Goal: Information Seeking & Learning: Understand process/instructions

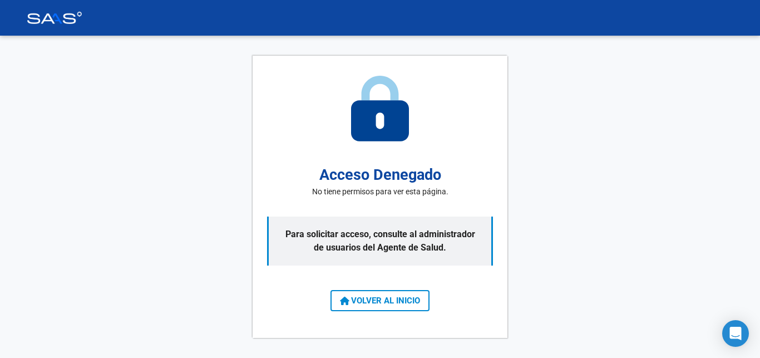
click at [566, 196] on div "Acceso Denegado No tiene permisos para ver esta página. Para solicitar acceso, …" at bounding box center [380, 197] width 760 height 322
click at [406, 182] on h2 "Acceso Denegado" at bounding box center [380, 174] width 122 height 23
click at [411, 139] on div "Acceso Denegado No tiene permisos para ver esta página. Para solicitar acceso, …" at bounding box center [379, 197] width 255 height 282
click at [384, 296] on span "VOLVER AL INICIO" at bounding box center [380, 300] width 80 height 10
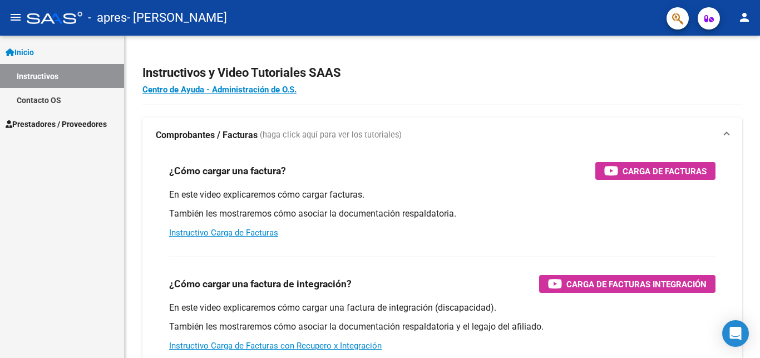
click at [42, 73] on link "Instructivos" at bounding box center [62, 76] width 124 height 24
click at [71, 123] on span "Prestadores / Proveedores" at bounding box center [56, 124] width 101 height 12
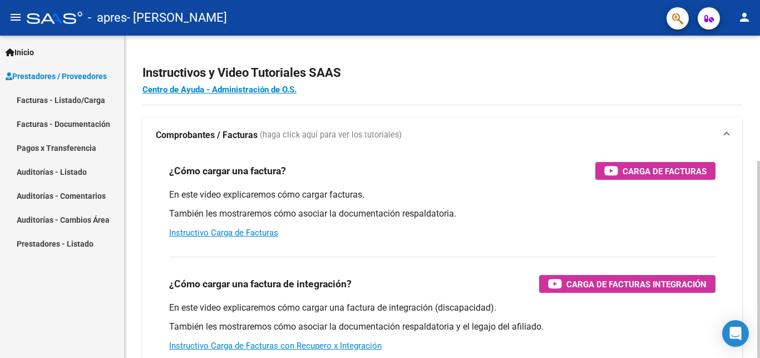
click at [237, 137] on strong "Comprobantes / Facturas" at bounding box center [207, 135] width 102 height 12
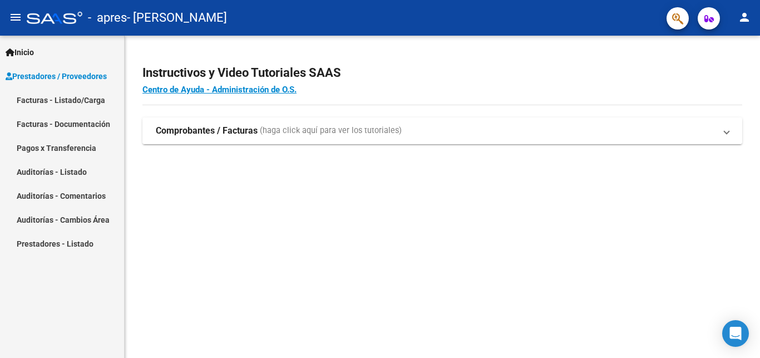
click at [181, 123] on mat-expansion-panel-header "Comprobantes / Facturas (haga click aquí para ver los tutoriales)" at bounding box center [441, 130] width 599 height 27
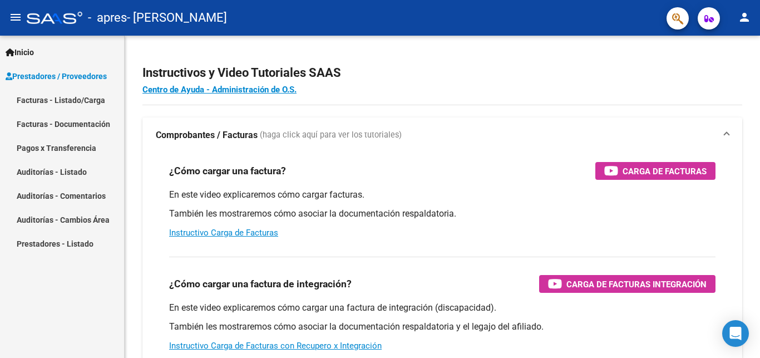
click at [60, 102] on link "Facturas - Listado/Carga" at bounding box center [62, 100] width 124 height 24
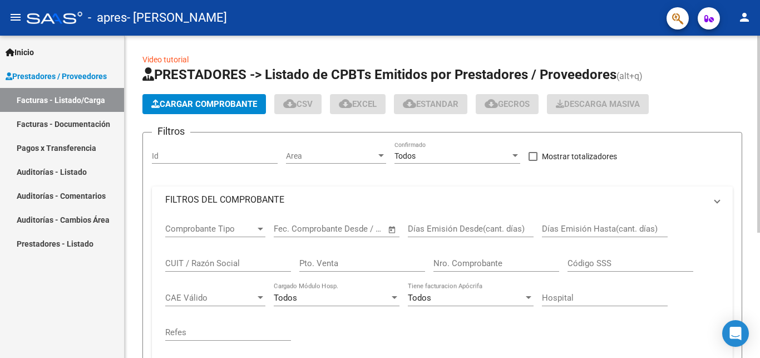
click at [72, 99] on link "Facturas - Listado/Carga" at bounding box center [62, 100] width 124 height 24
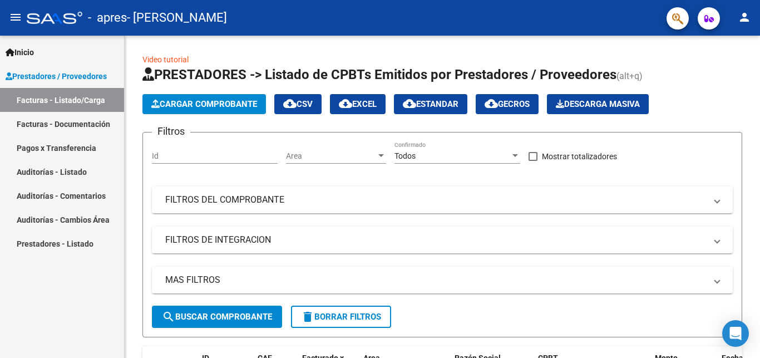
click at [85, 122] on link "Facturas - Documentación" at bounding box center [62, 124] width 124 height 24
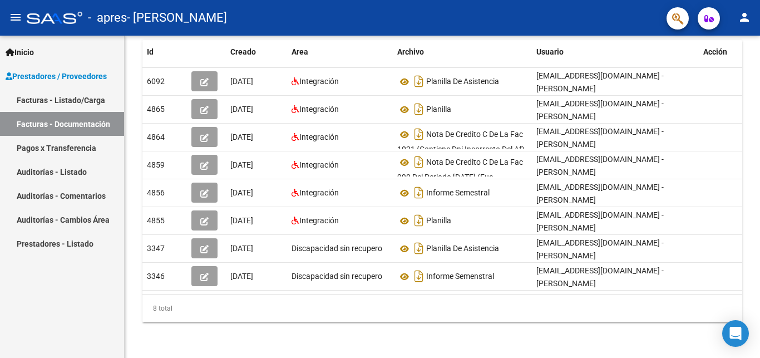
scroll to position [147, 0]
